Goal: Register for event/course

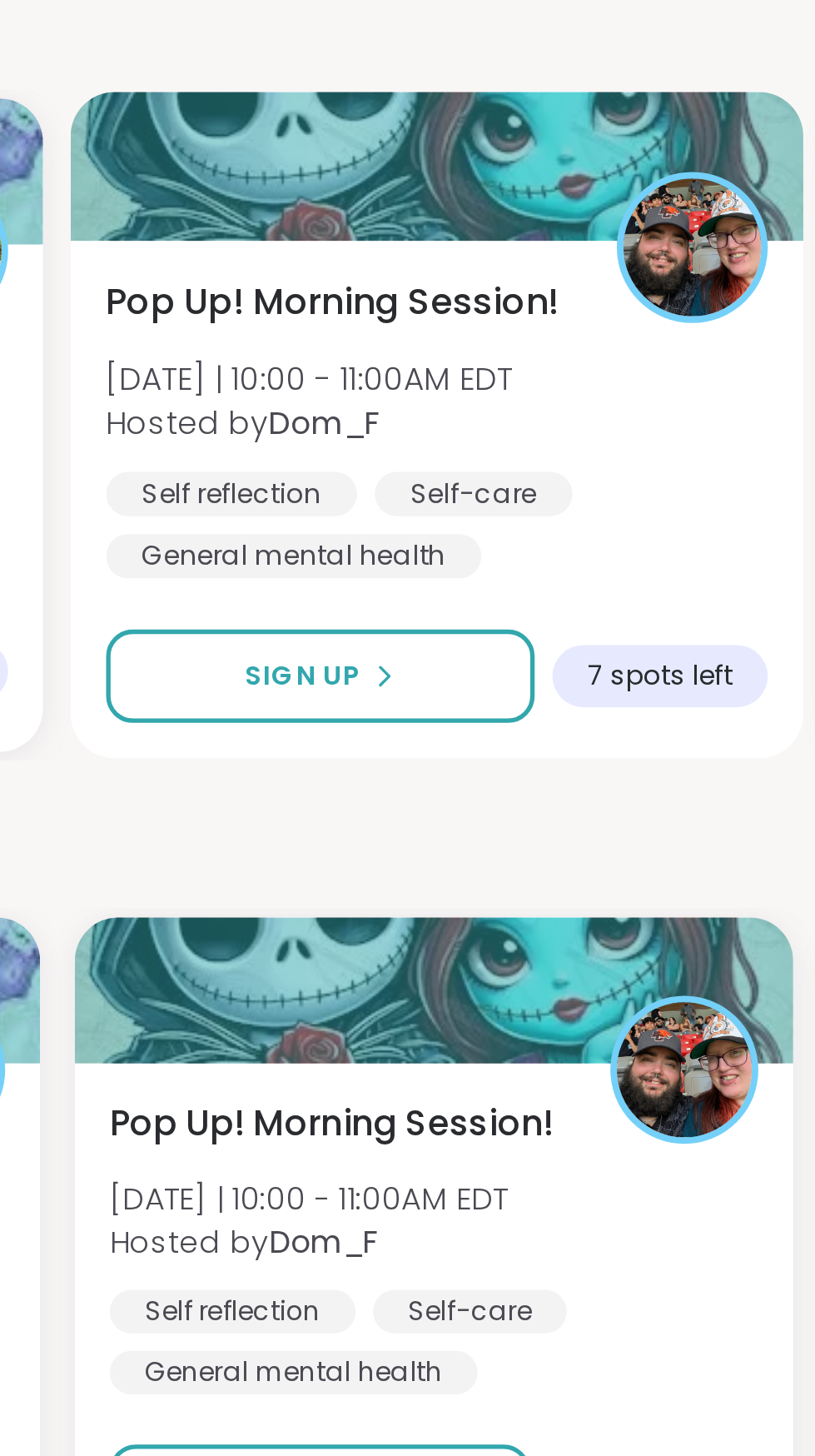
click at [454, 747] on div "Pop Up! Morning Session! [DATE] | 10:00 - 11:00AM EDT Hosted by Dom_F Self refl…" at bounding box center [449, 737] width 254 height 115
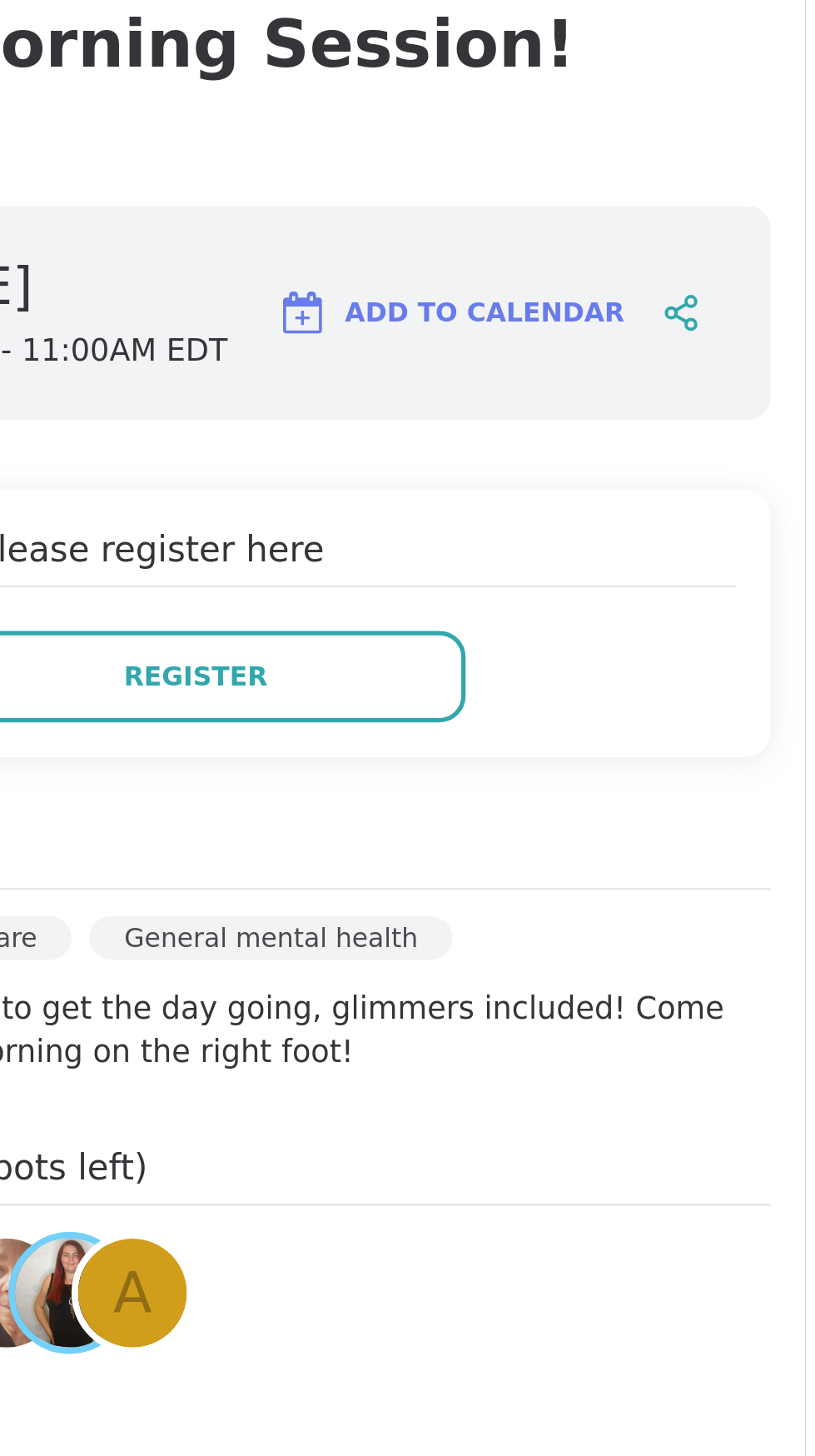
scroll to position [54, 0]
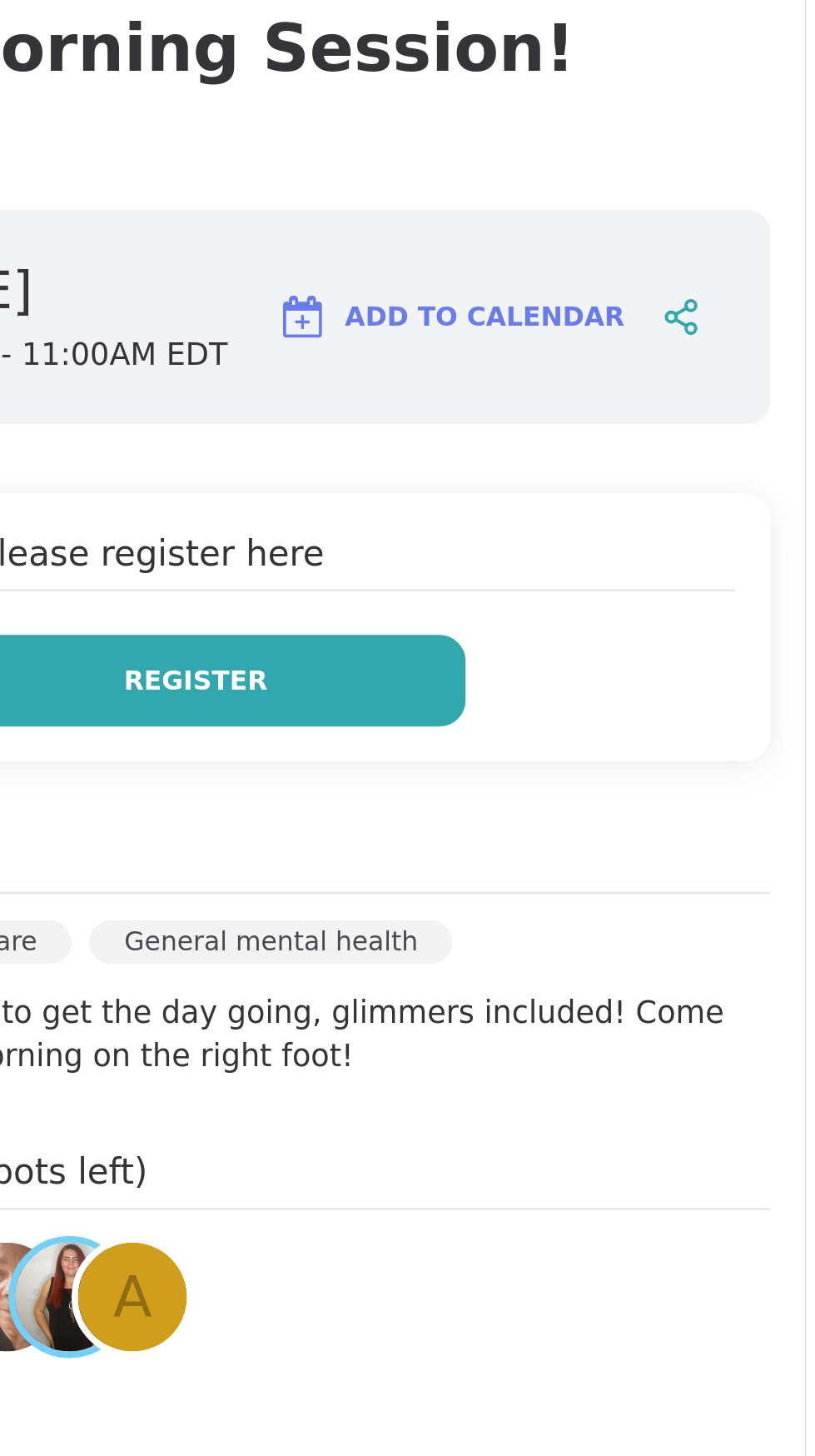
click at [645, 418] on button "Register" at bounding box center [581, 422] width 206 height 35
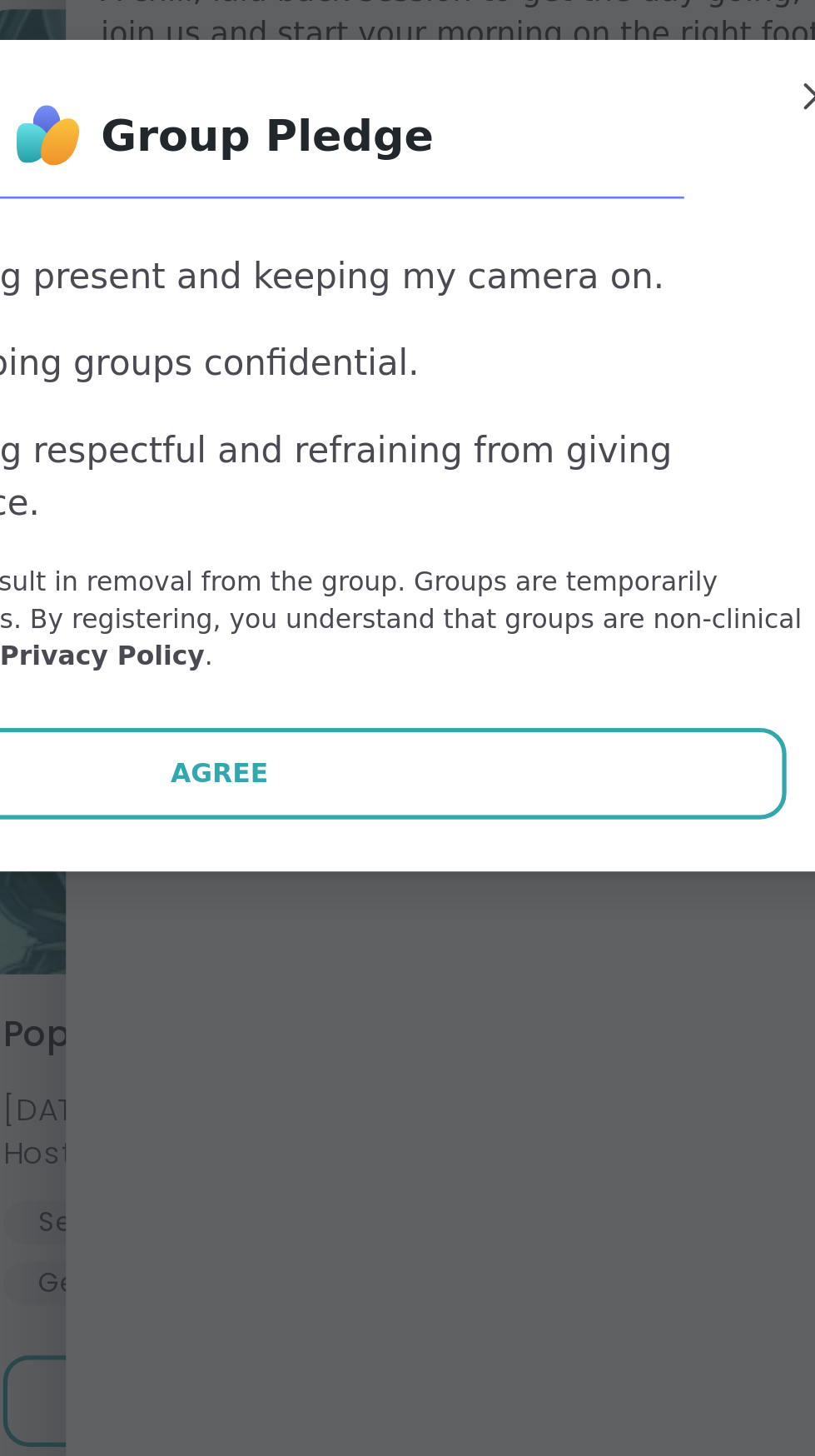
click at [501, 811] on p "Violation of any rule may result in removal from the group. Groups are temporar…" at bounding box center [408, 791] width 446 height 41
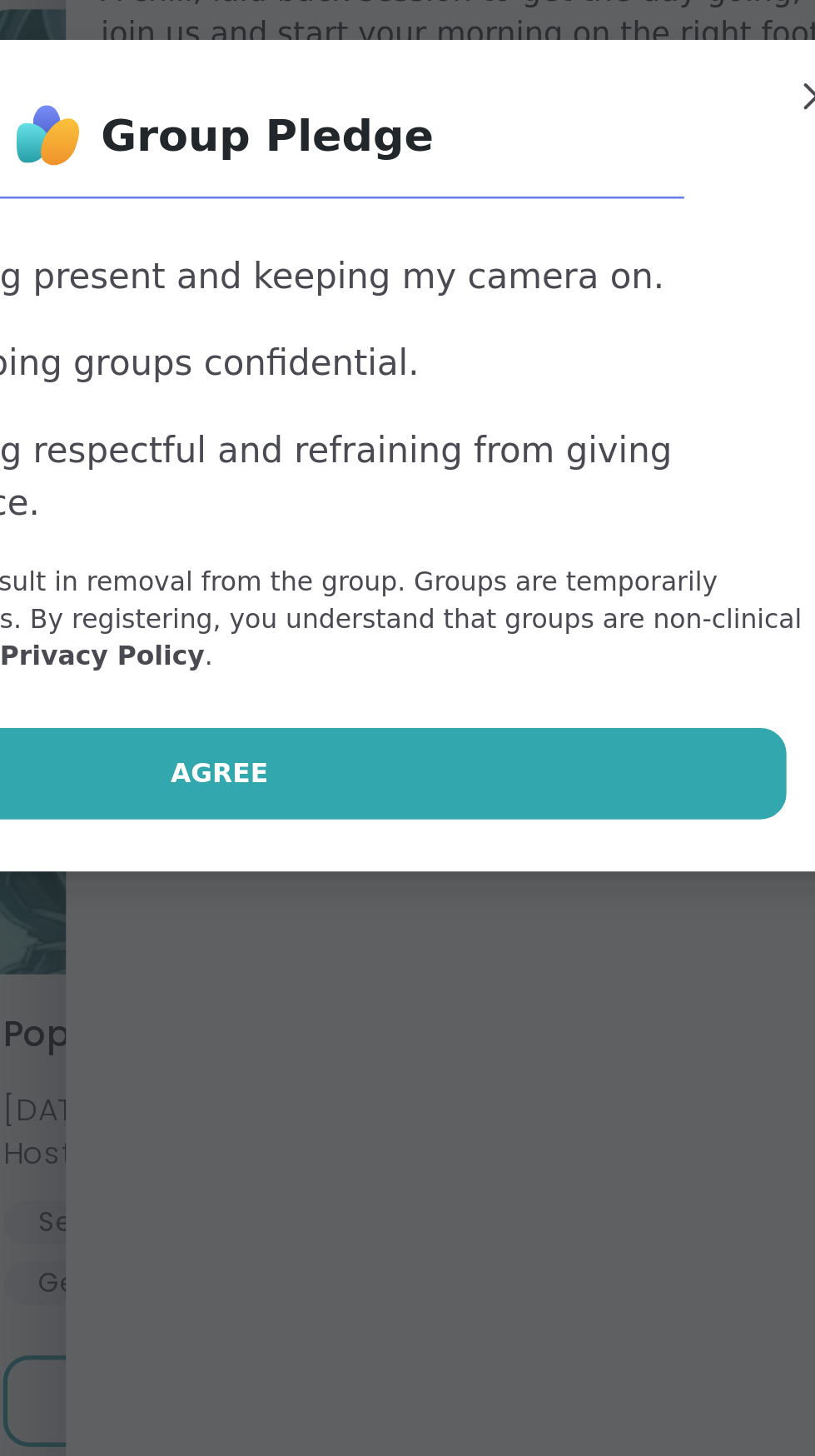
click at [499, 868] on button "Agree" at bounding box center [408, 849] width 434 height 35
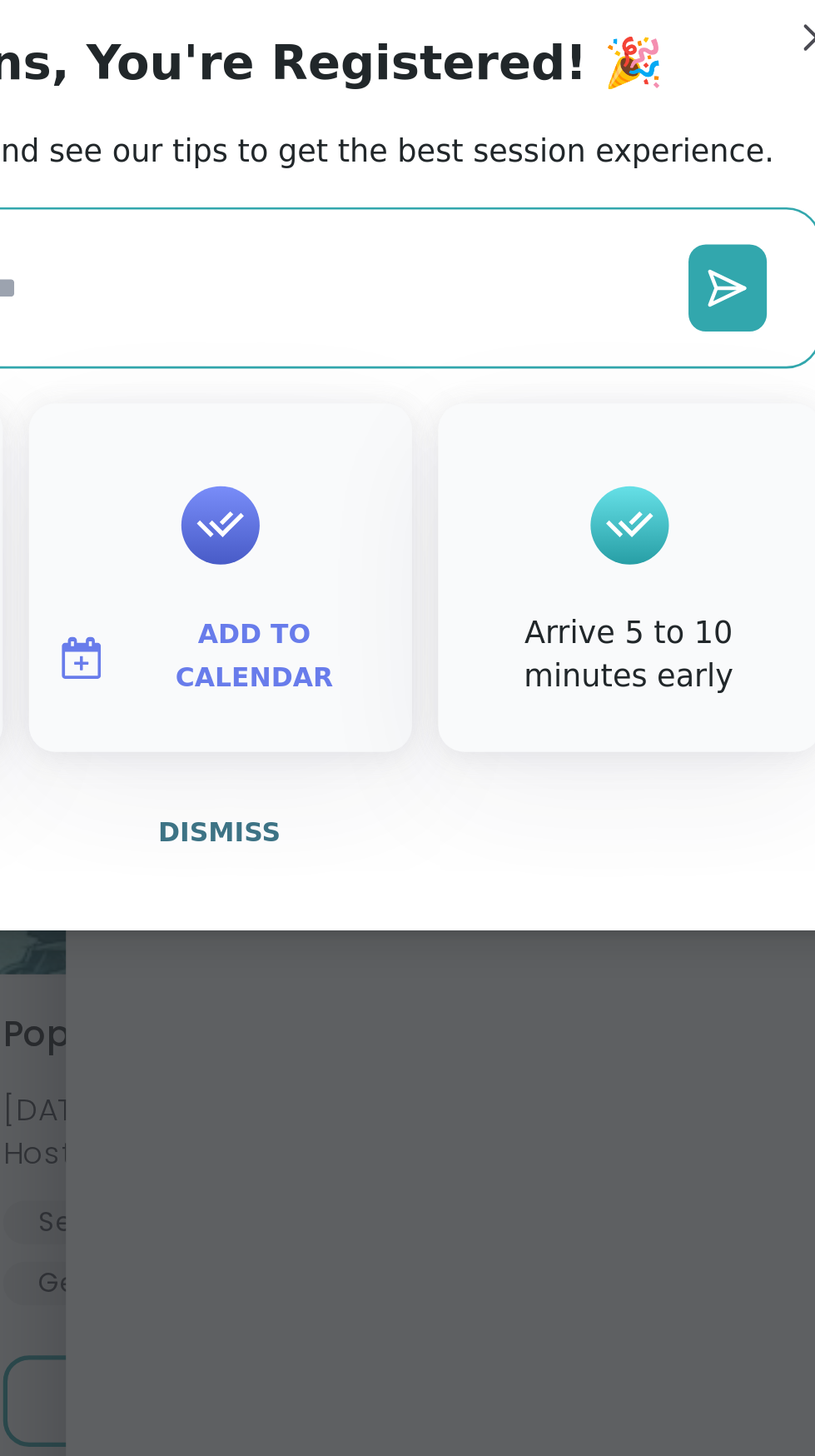
type textarea "*"
click at [419, 879] on span "Dismiss" at bounding box center [407, 873] width 46 height 12
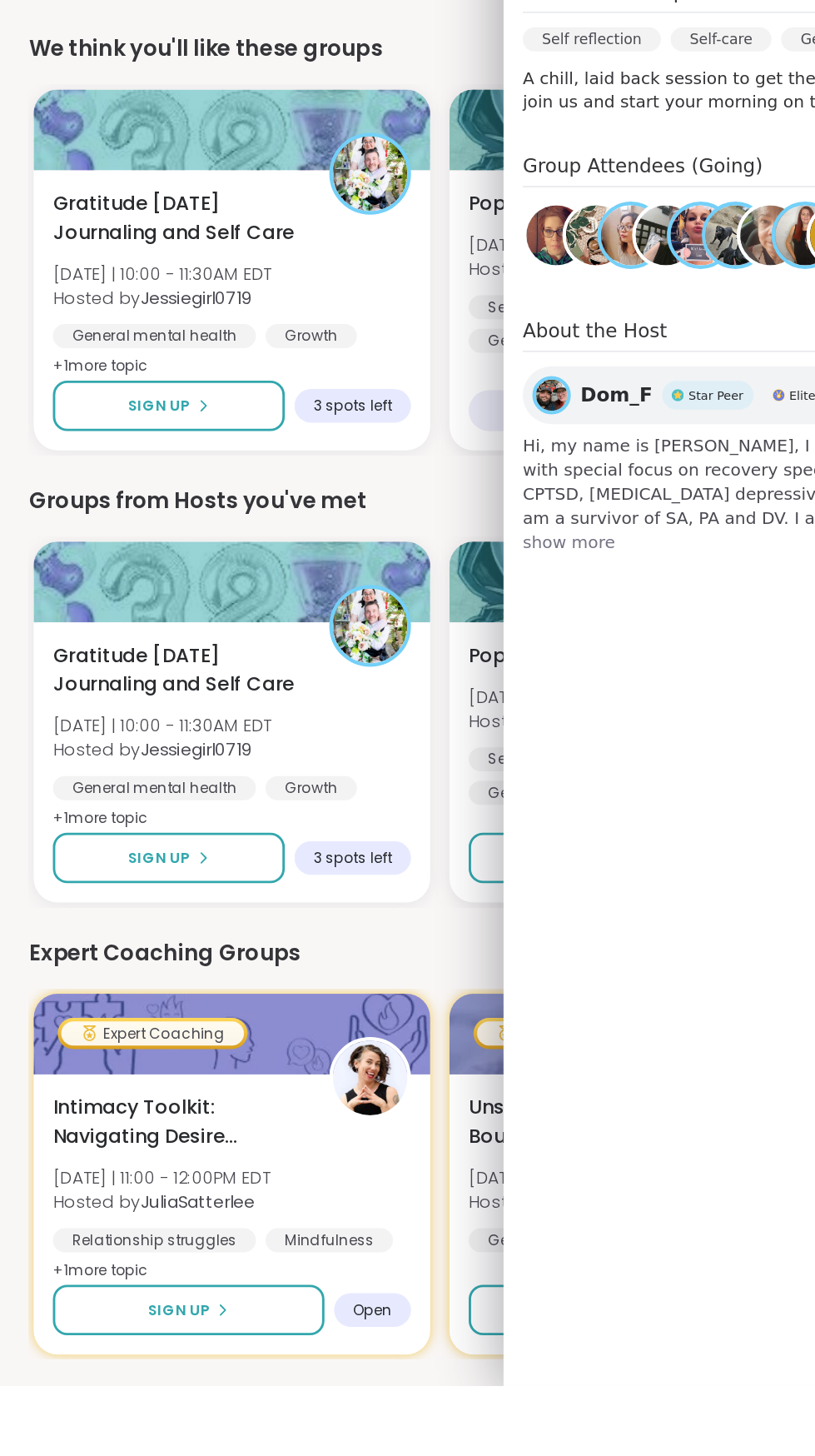
scroll to position [52, 0]
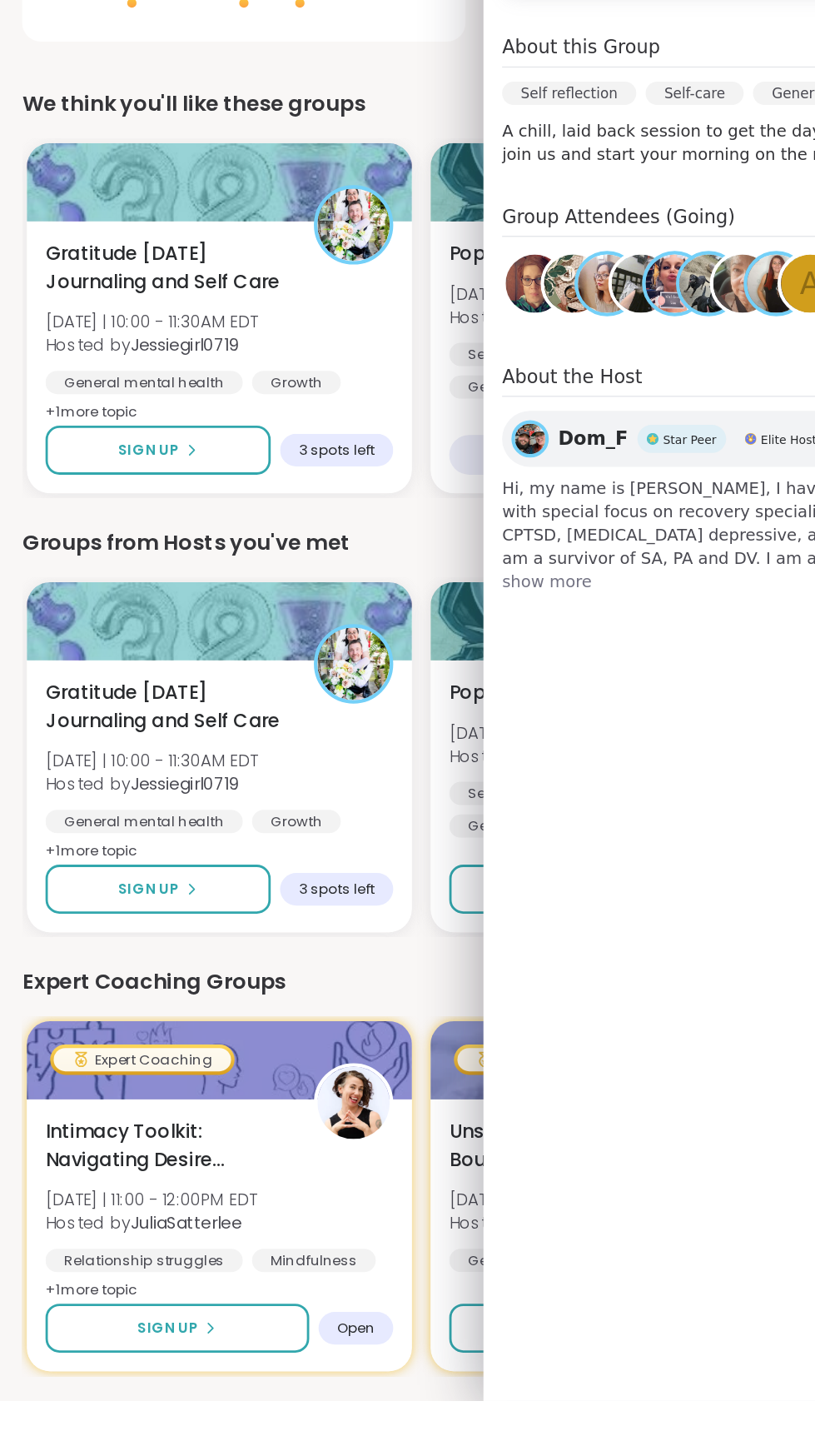
click at [304, 513] on div "Your Groups Attending 5 Hosting 35 Calendar Calendar Select... Previous Month N…" at bounding box center [408, 1406] width 776 height 2682
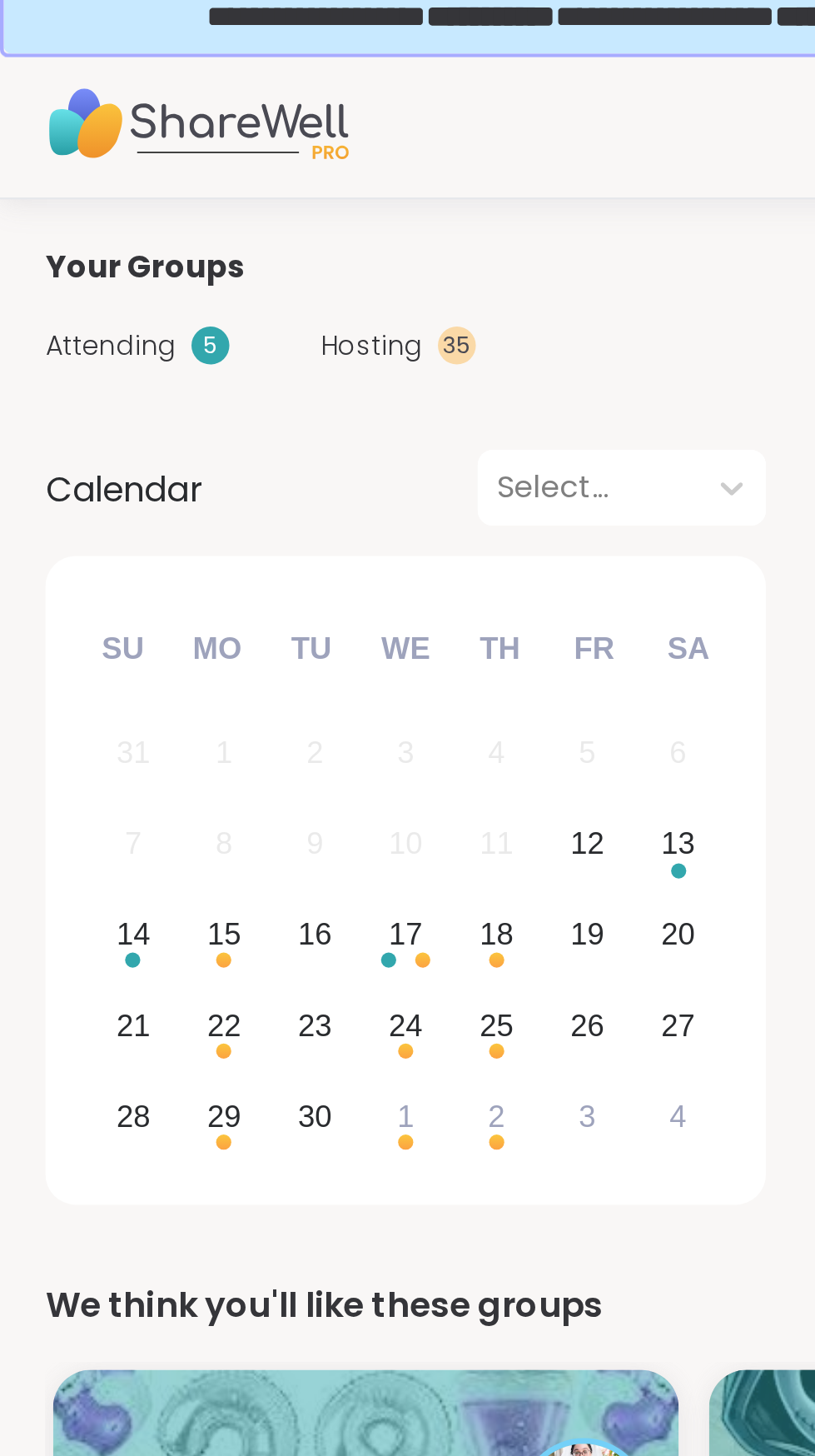
scroll to position [0, 0]
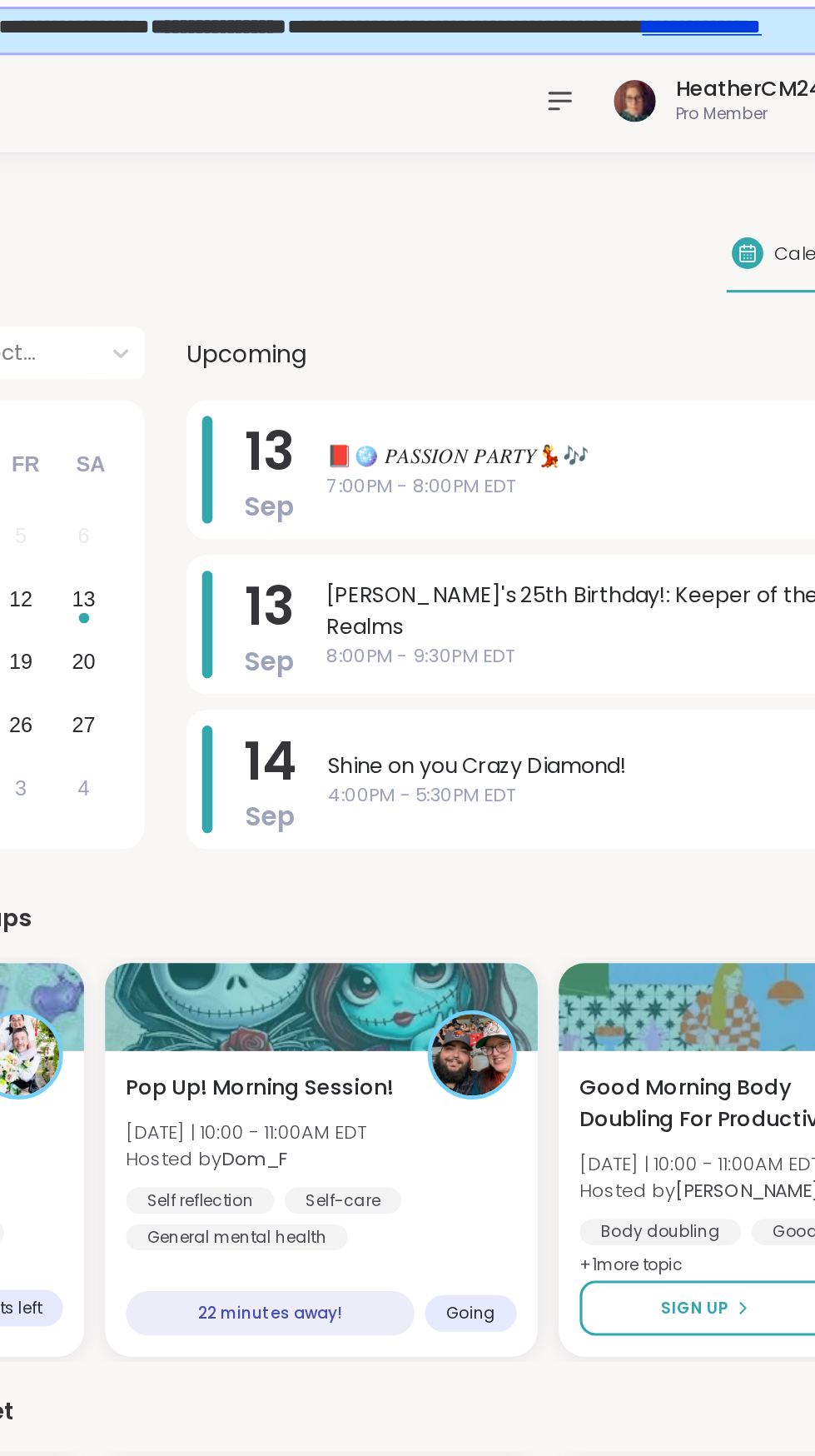
click at [606, 63] on icon at bounding box center [601, 64] width 14 height 10
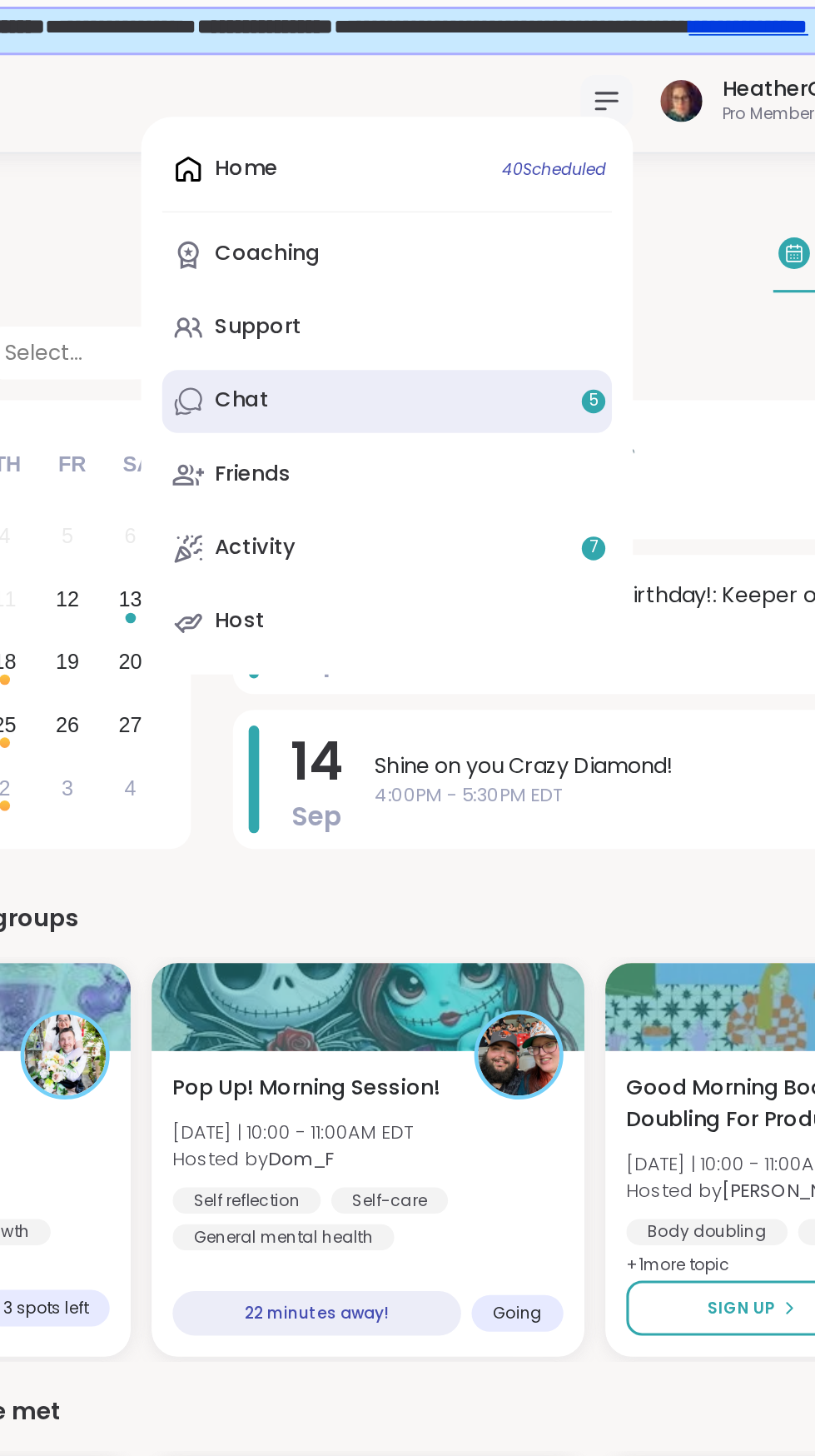
click at [407, 259] on link "Chat 5" at bounding box center [460, 255] width 285 height 40
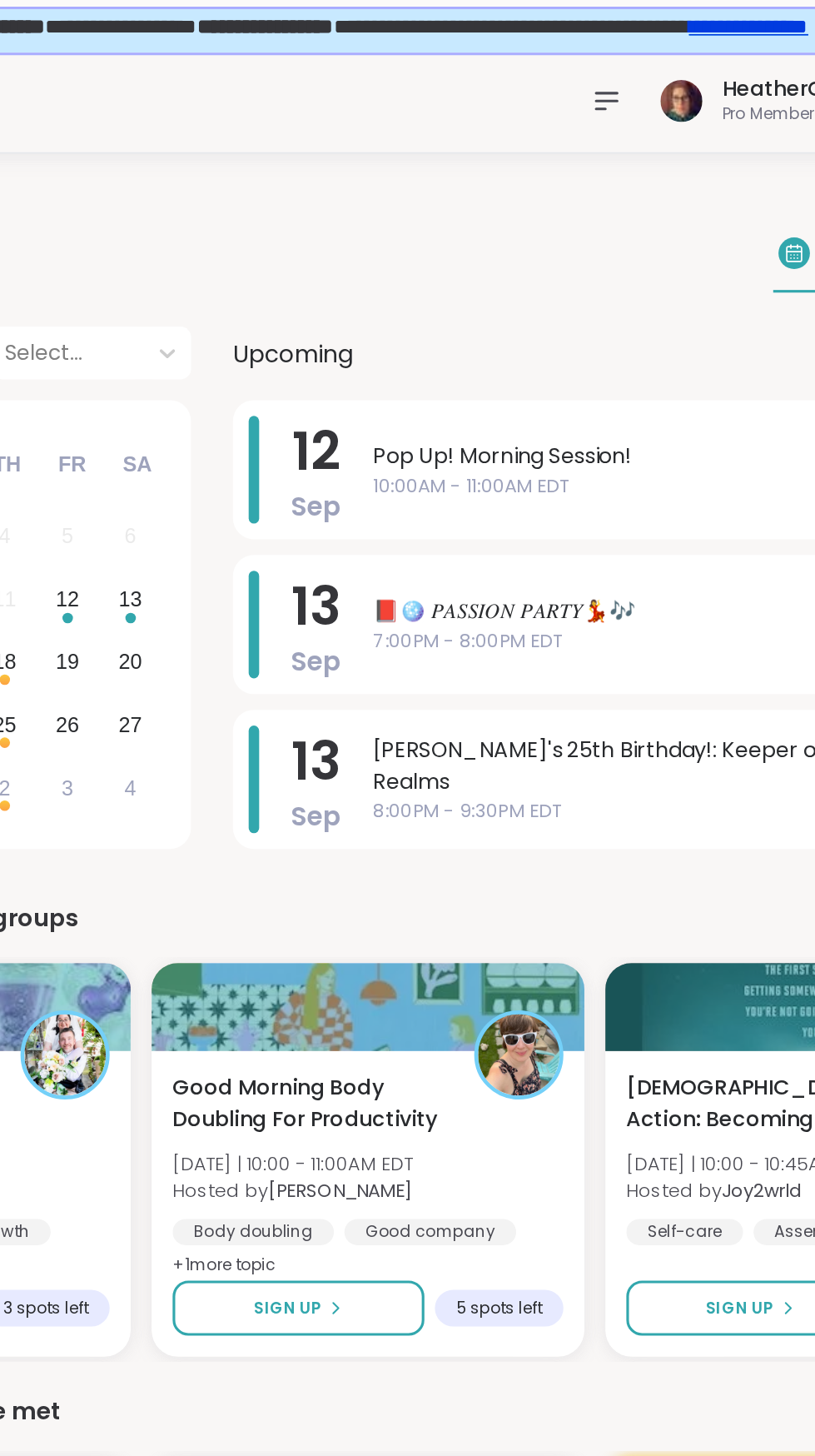
click at [617, 63] on div at bounding box center [601, 64] width 34 height 34
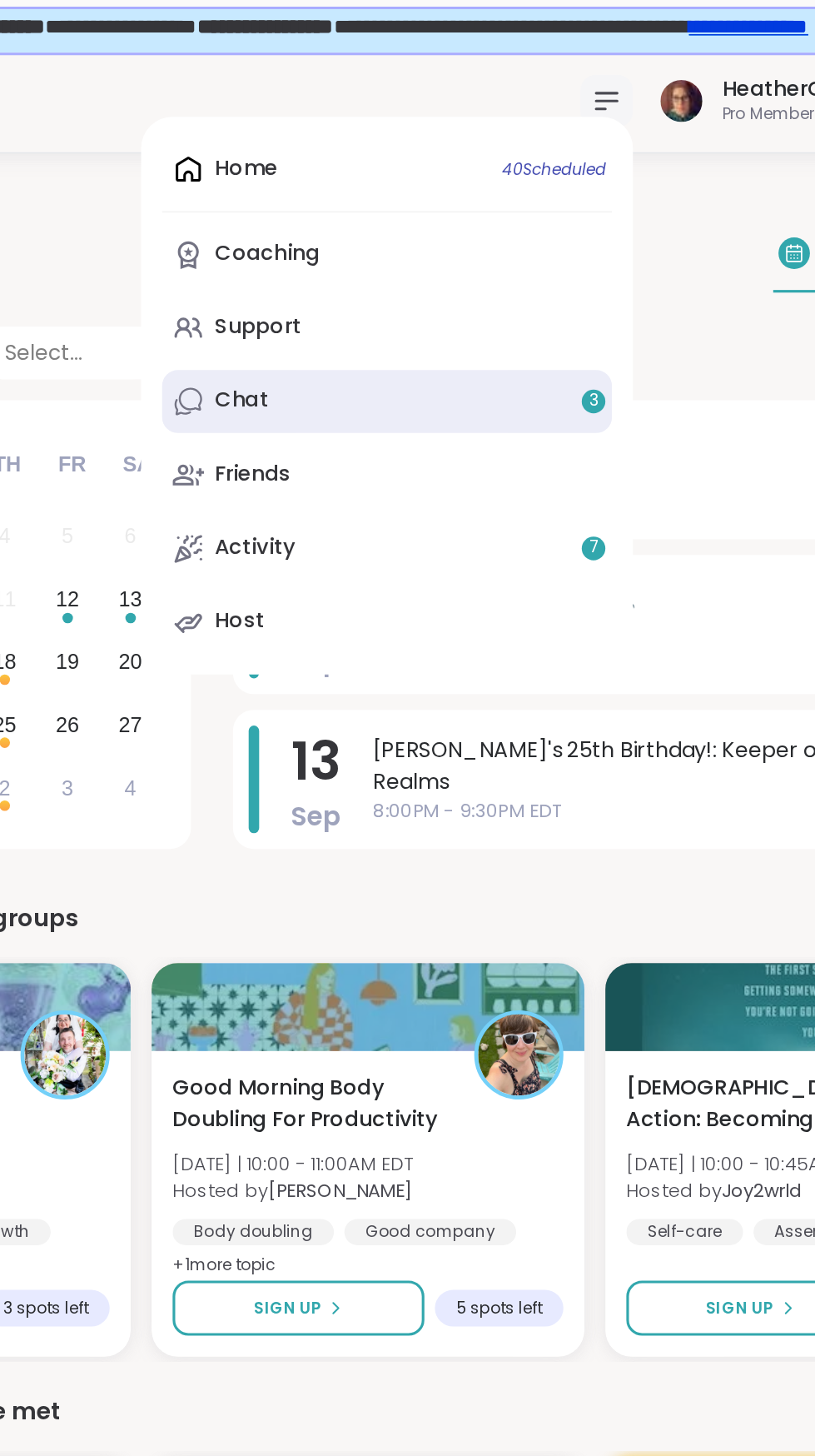
click at [407, 259] on link "Chat 3" at bounding box center [460, 255] width 285 height 40
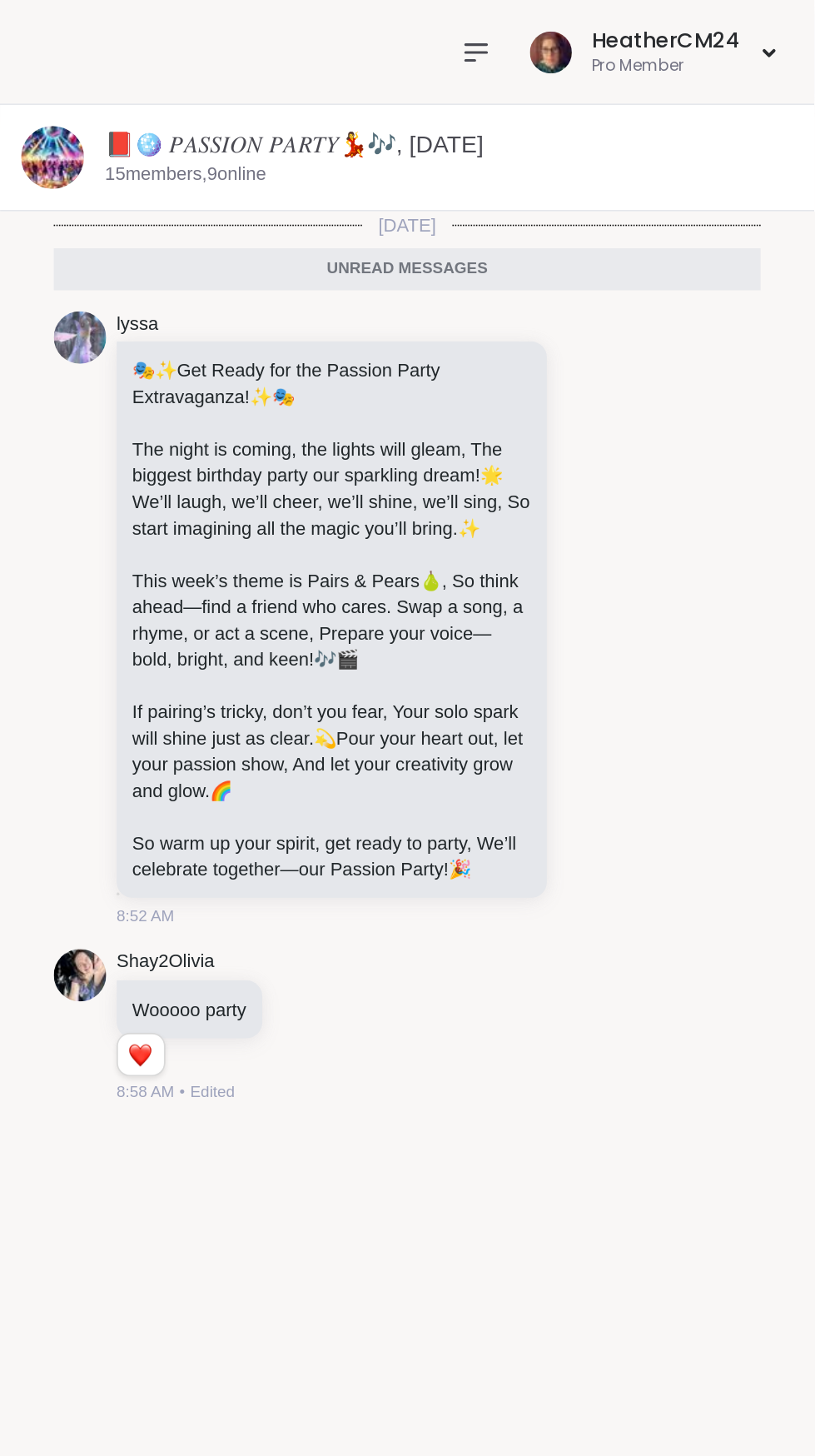
click at [603, 31] on icon at bounding box center [600, 34] width 20 height 20
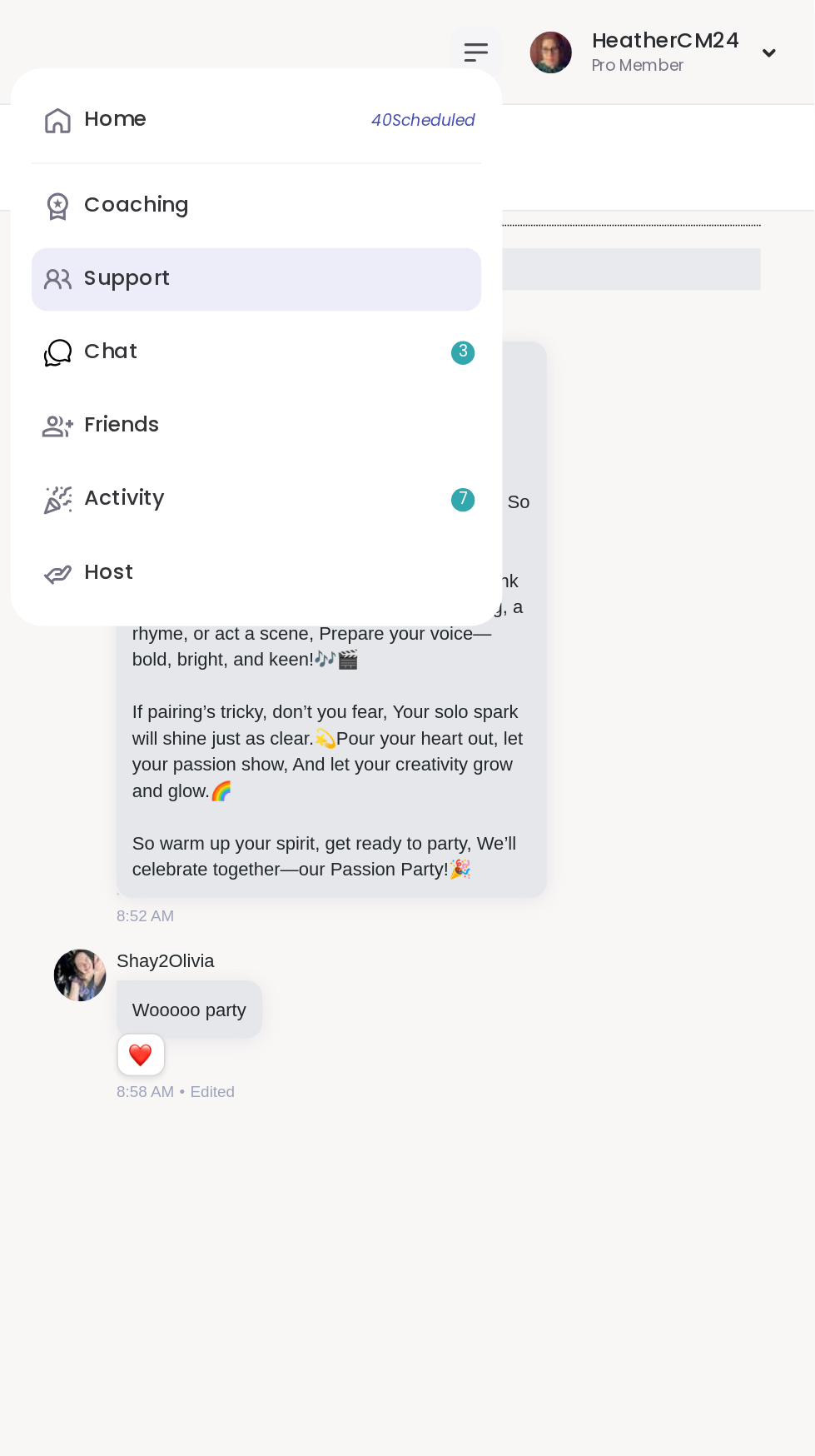
click at [406, 192] on link "Support" at bounding box center [460, 178] width 285 height 40
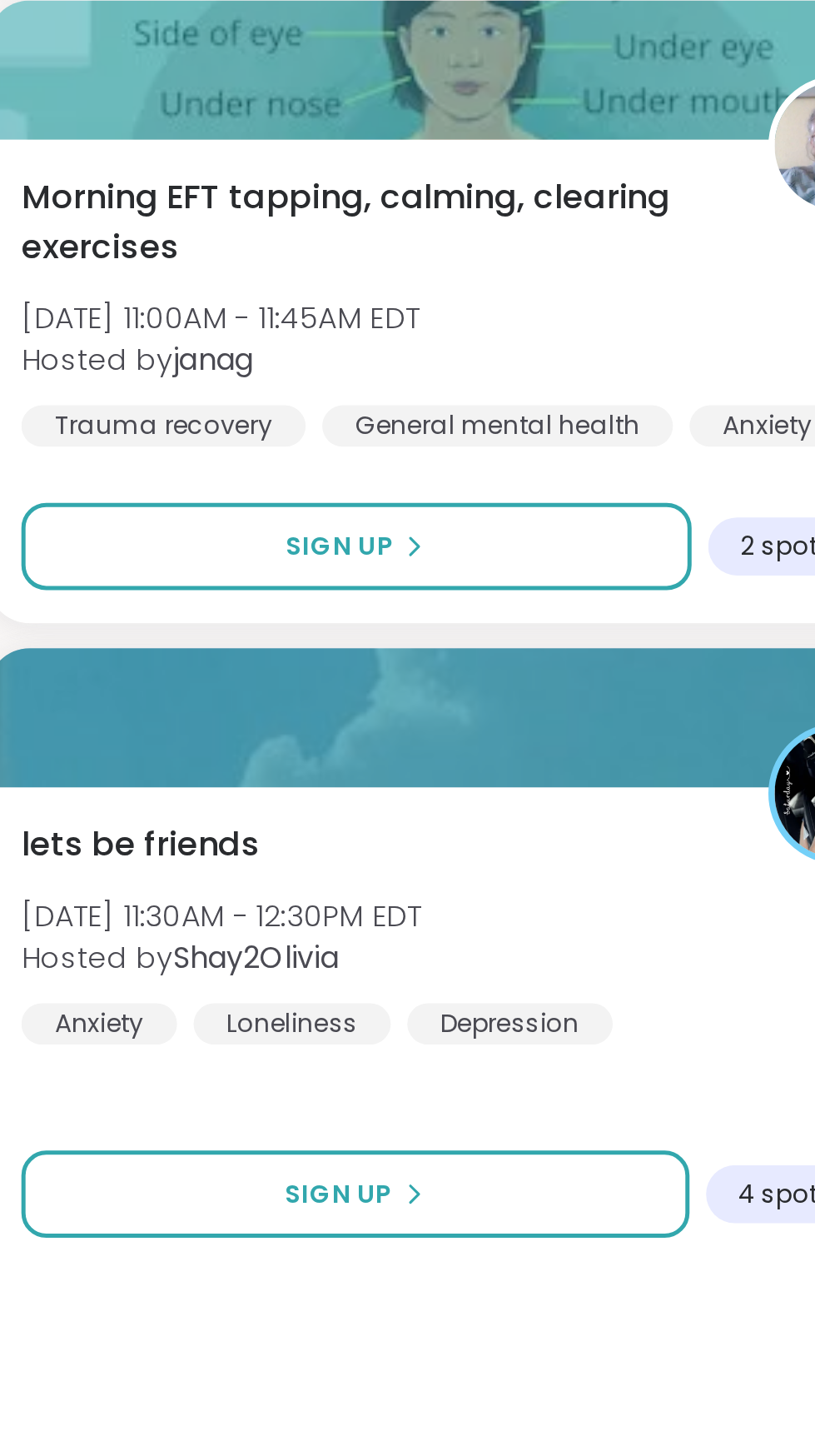
scroll to position [629, 0]
